Goal: Task Accomplishment & Management: Manage account settings

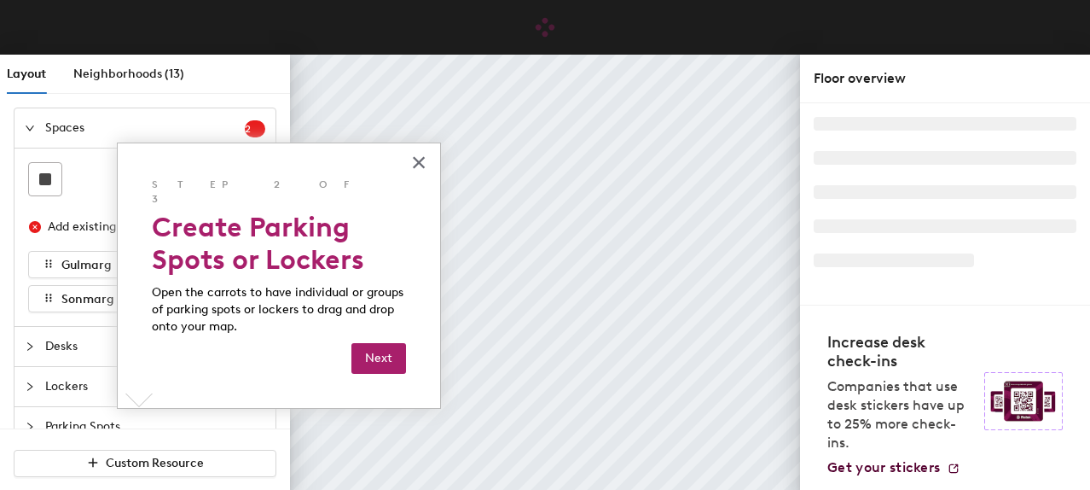
click at [424, 51] on header at bounding box center [545, 27] width 1090 height 55
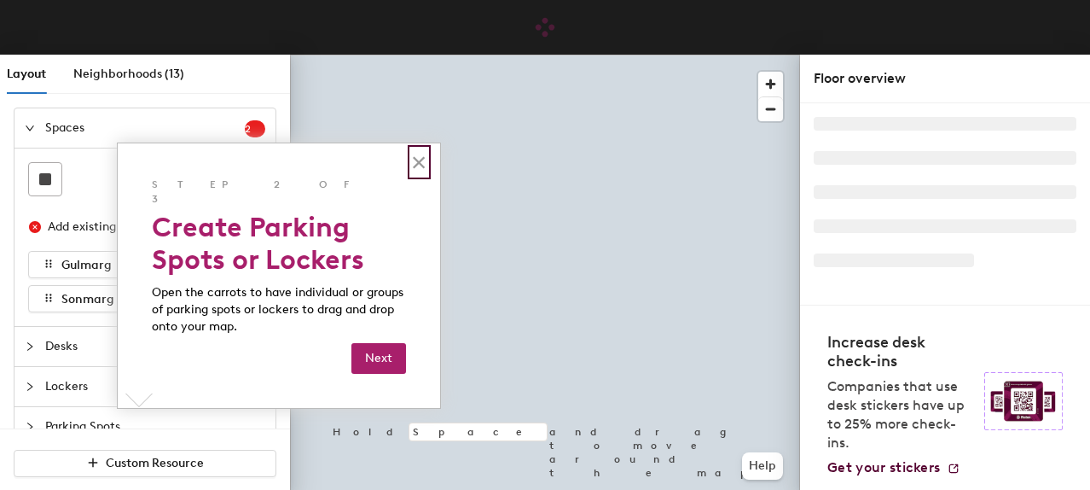
click at [415, 160] on button "×" at bounding box center [419, 161] width 16 height 27
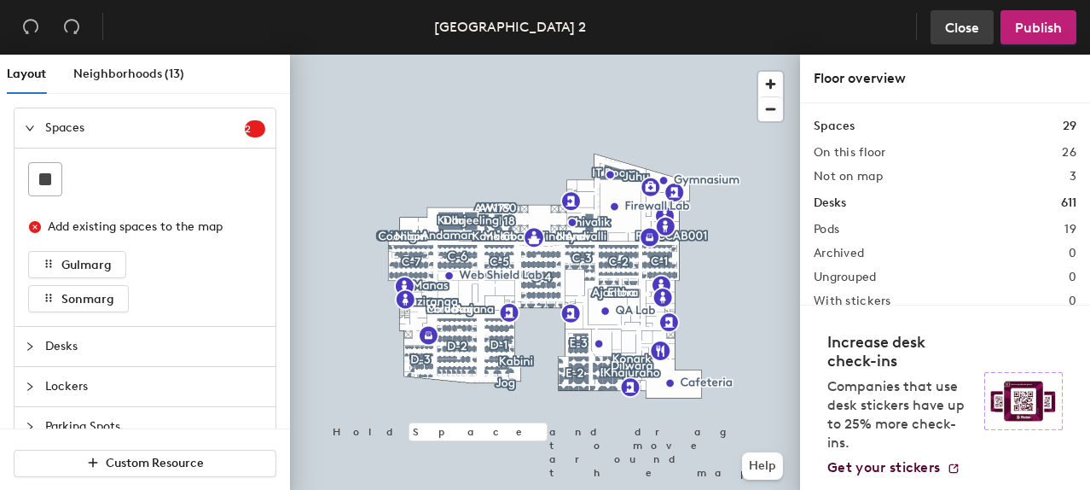
click at [949, 29] on span "Close" at bounding box center [962, 28] width 34 height 16
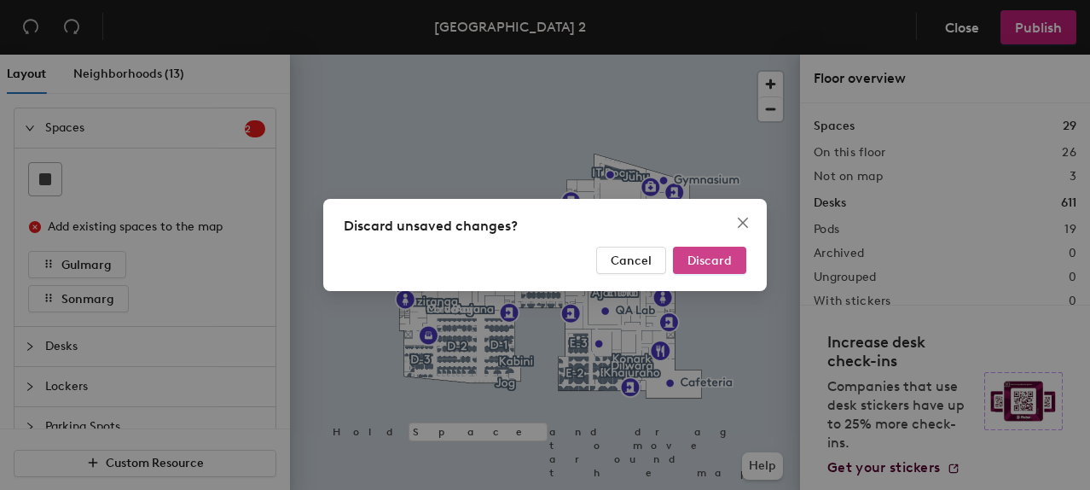
click at [701, 266] on span "Discard" at bounding box center [709, 260] width 44 height 15
